Goal: Information Seeking & Learning: Stay updated

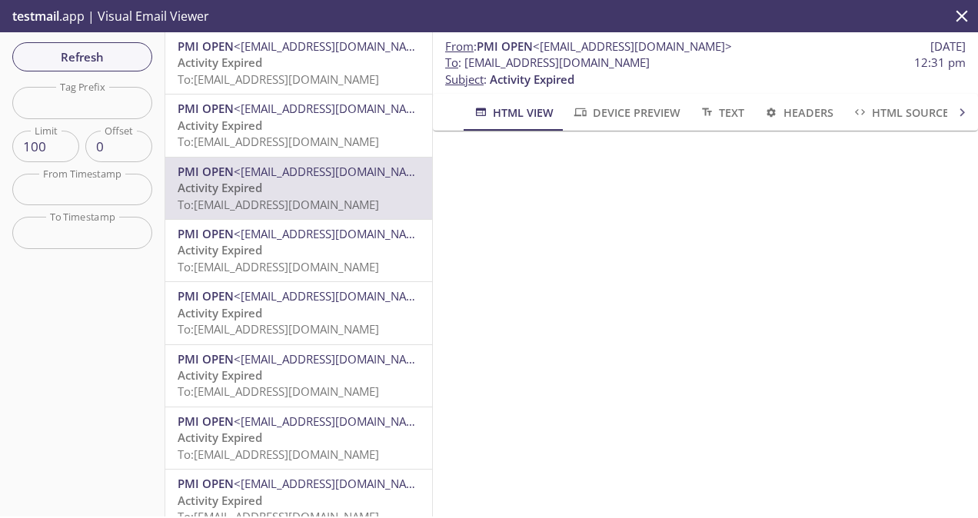
click at [282, 75] on span "To: [EMAIL_ADDRESS][DOMAIN_NAME]" at bounding box center [279, 79] width 202 height 15
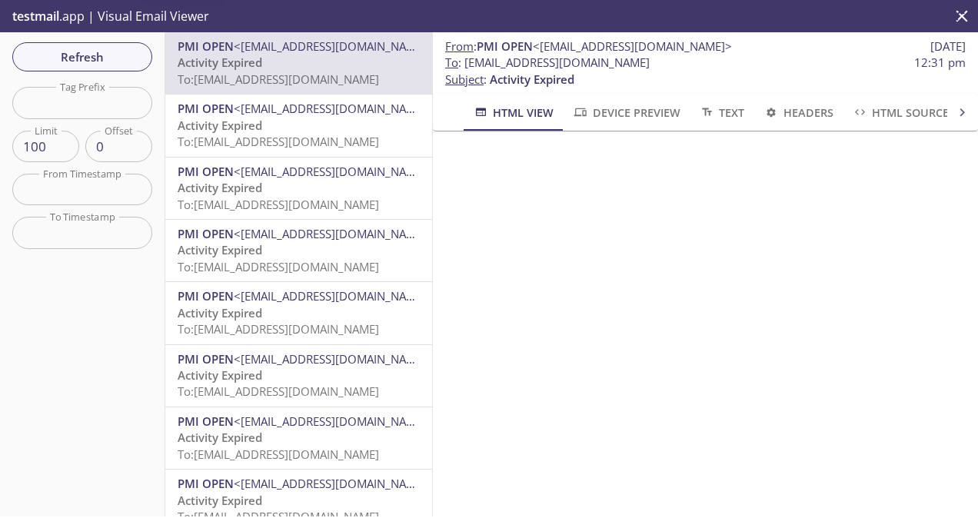
click at [312, 132] on div "PMI OPEN <[EMAIL_ADDRESS][DOMAIN_NAME]> Activity Expired To: [EMAIL_ADDRESS][DO…" at bounding box center [299, 274] width 268 height 485
click at [254, 120] on span "Activity Expired" at bounding box center [220, 125] width 85 height 15
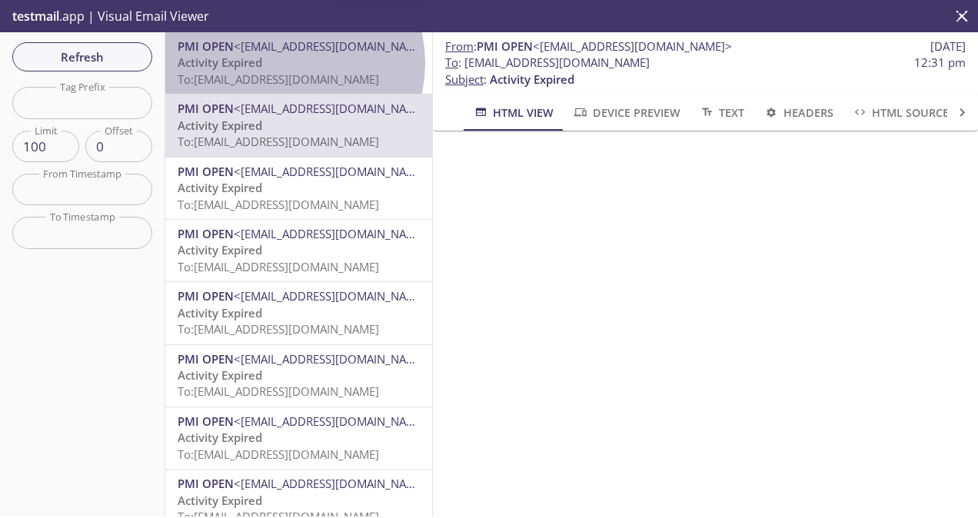
click at [284, 63] on p "Activity Expired To: [EMAIL_ADDRESS][DOMAIN_NAME]" at bounding box center [299, 71] width 242 height 33
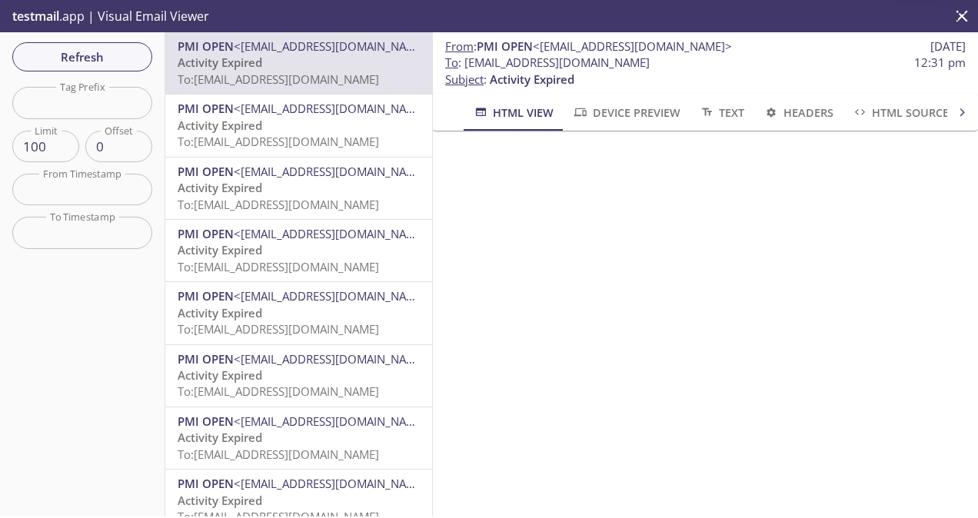
click at [301, 129] on p "Activity Expired To: [EMAIL_ADDRESS][DOMAIN_NAME]" at bounding box center [299, 134] width 242 height 33
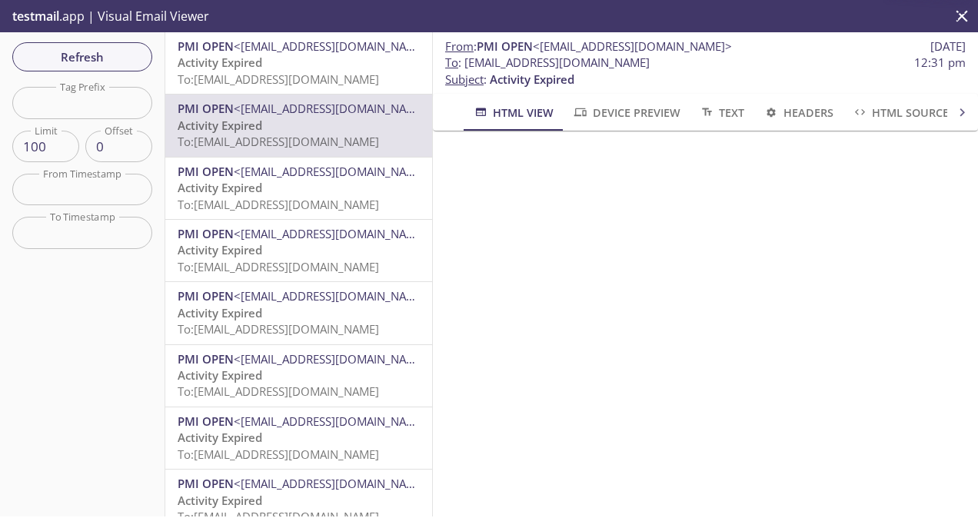
click at [270, 187] on p "Activity Expired To: [EMAIL_ADDRESS][DOMAIN_NAME]" at bounding box center [299, 196] width 242 height 33
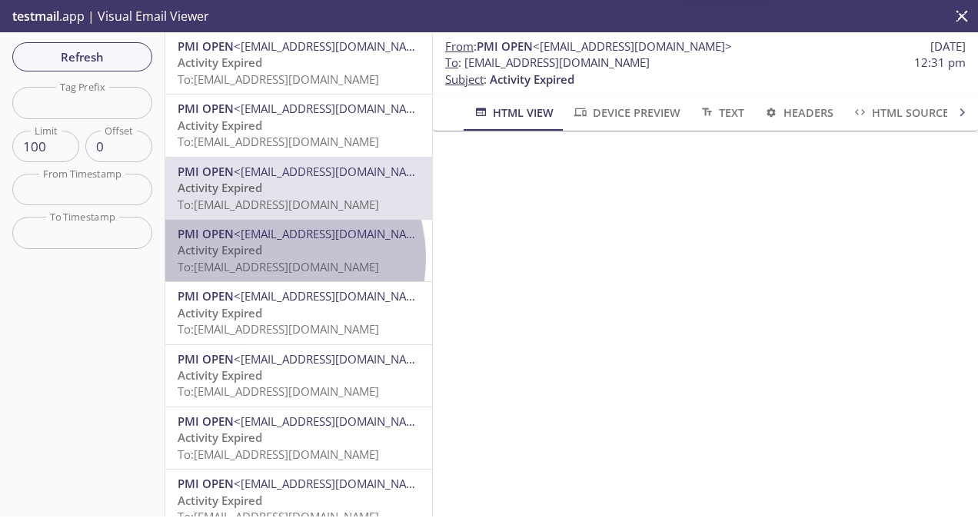
click at [268, 258] on p "Activity Expired To: [EMAIL_ADDRESS][DOMAIN_NAME]" at bounding box center [299, 258] width 242 height 33
